Goal: Information Seeking & Learning: Learn about a topic

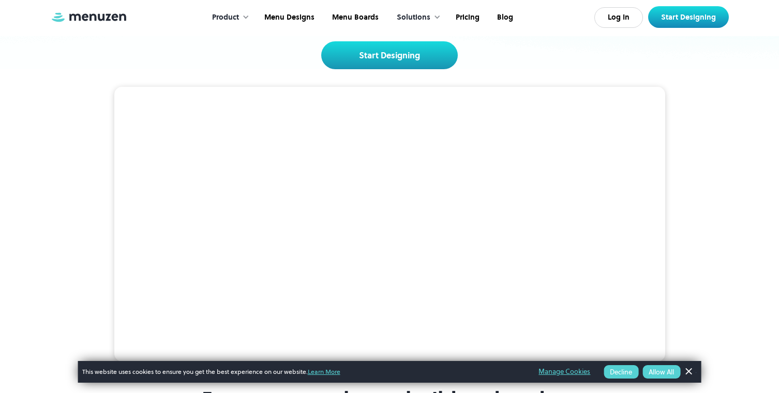
scroll to position [164, 0]
click at [690, 375] on link "Dismiss Banner" at bounding box center [688, 373] width 16 height 16
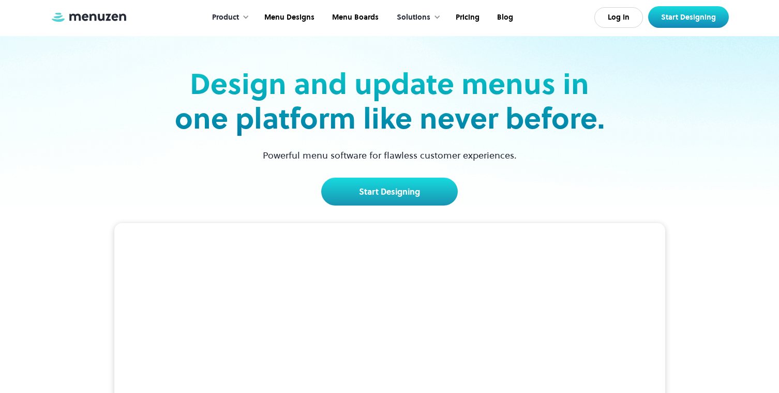
scroll to position [0, 0]
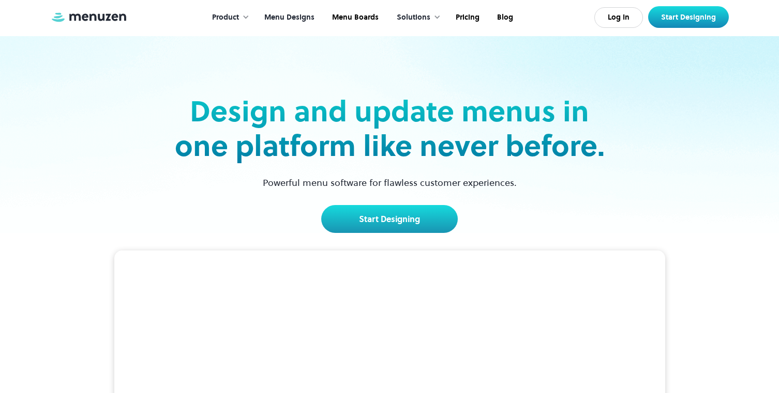
click at [287, 21] on link "Menu Designs" at bounding box center [288, 18] width 68 height 32
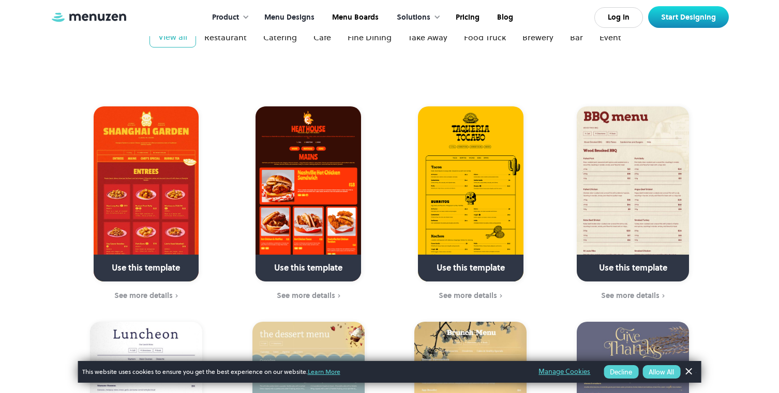
scroll to position [142, 0]
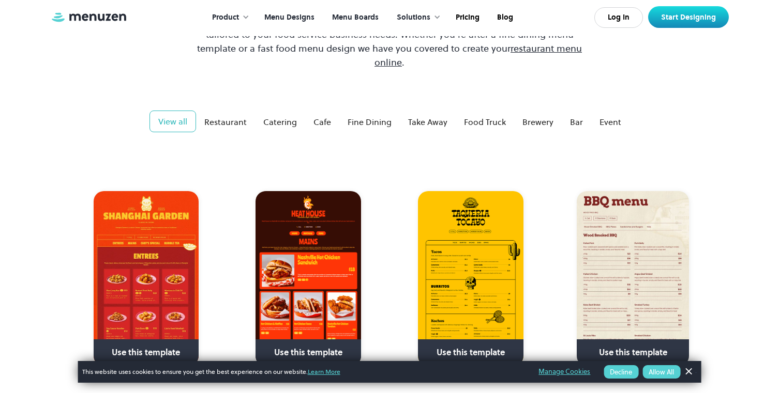
click at [361, 17] on link "Menu Boards" at bounding box center [354, 18] width 64 height 32
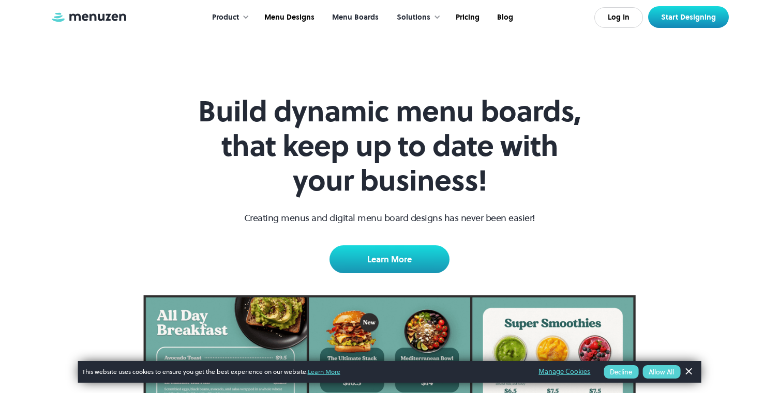
click at [428, 17] on div "Solutions" at bounding box center [414, 17] width 34 height 11
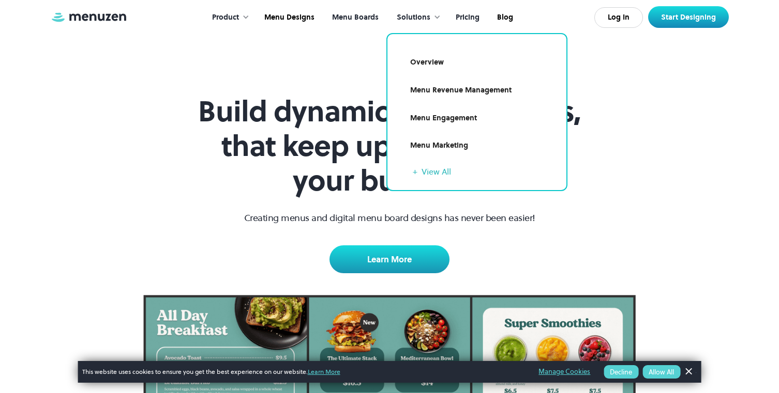
click at [467, 14] on link "Pricing" at bounding box center [466, 18] width 41 height 32
